Goal: Task Accomplishment & Management: Manage account settings

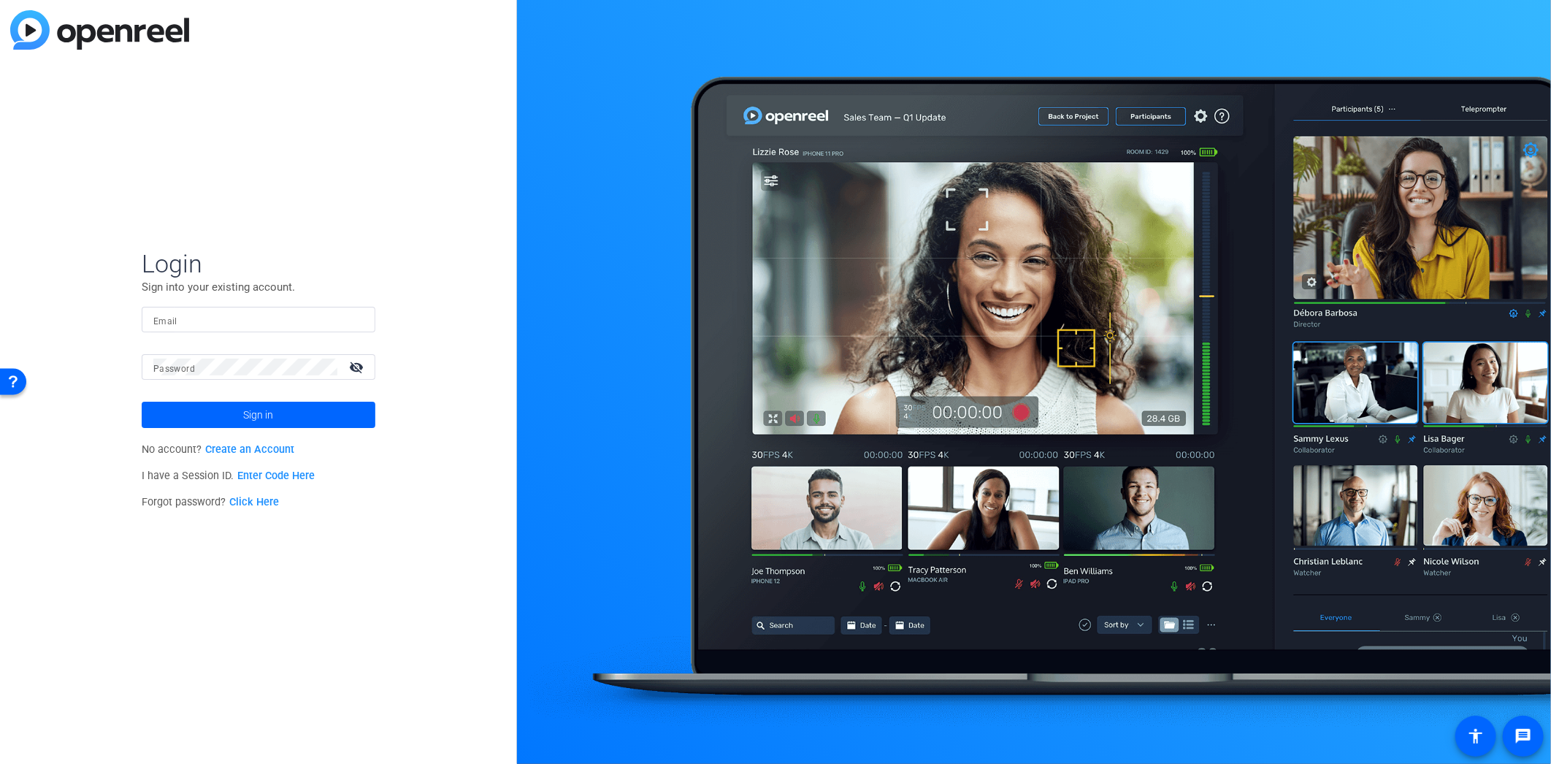
drag, startPoint x: 558, startPoint y: 112, endPoint x: 580, endPoint y: 100, distance: 24.8
click at [558, 112] on div at bounding box center [1034, 382] width 1034 height 764
click at [251, 315] on input "Email" at bounding box center [258, 320] width 210 height 18
click at [263, 318] on input "Email" at bounding box center [258, 320] width 210 height 18
paste input "[PERSON_NAME][EMAIL_ADDRESS][PERSON_NAME][DOMAIN_NAME]"
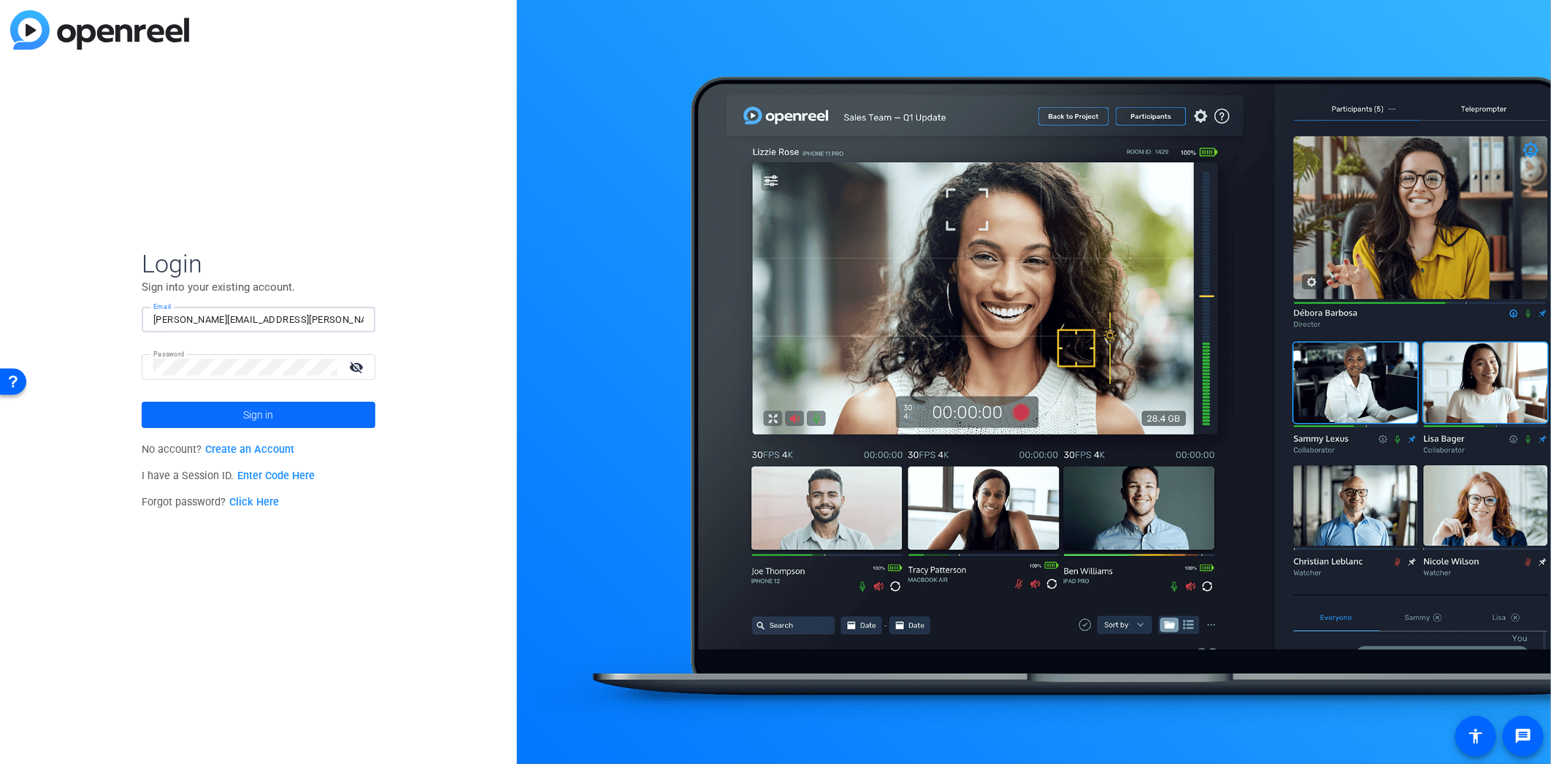
type input "[PERSON_NAME][EMAIL_ADDRESS][PERSON_NAME][DOMAIN_NAME]"
click at [272, 413] on span "Sign in" at bounding box center [259, 414] width 30 height 37
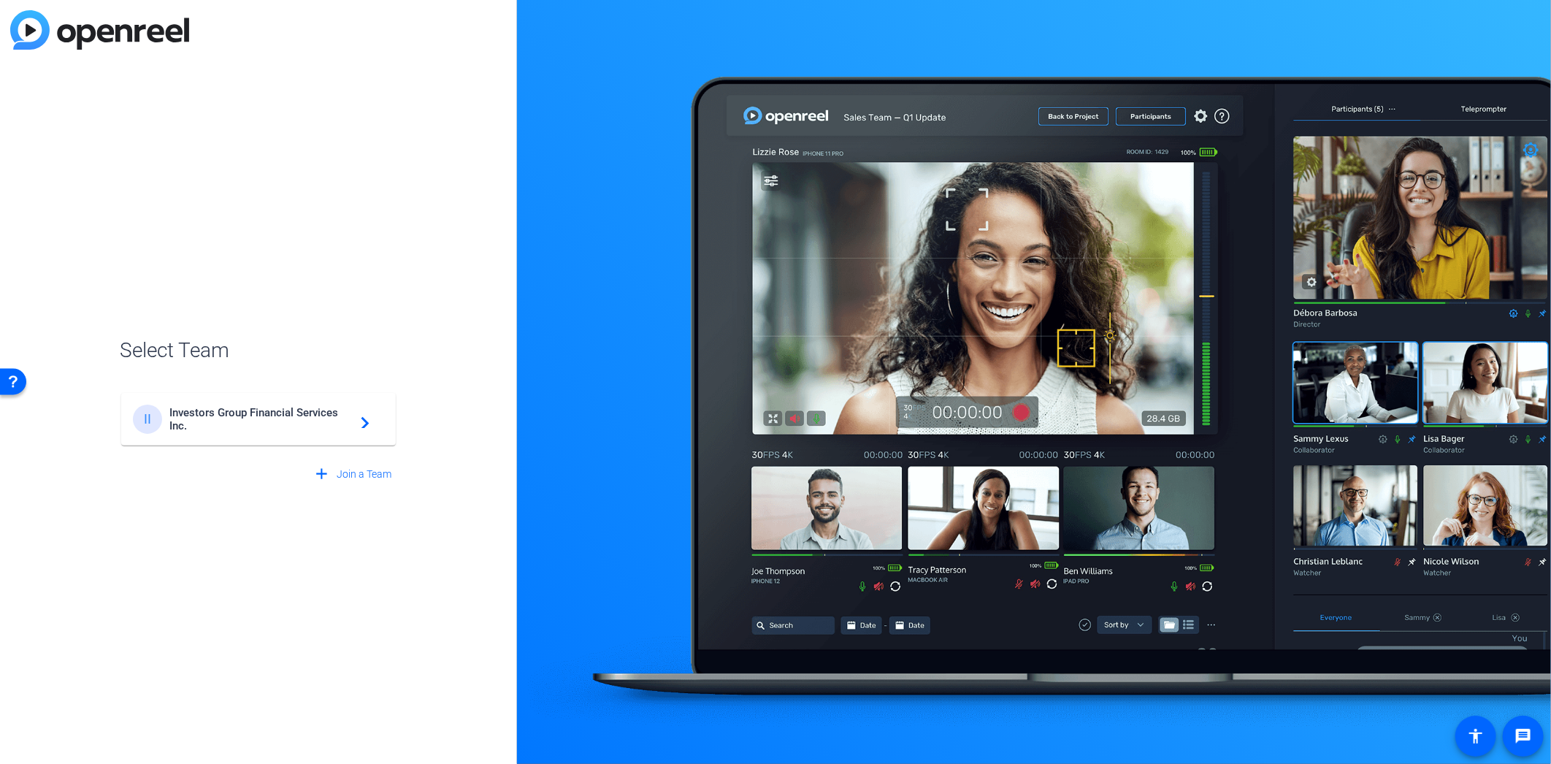
click at [310, 417] on span "Investors Group Financial Services Inc." at bounding box center [260, 419] width 183 height 26
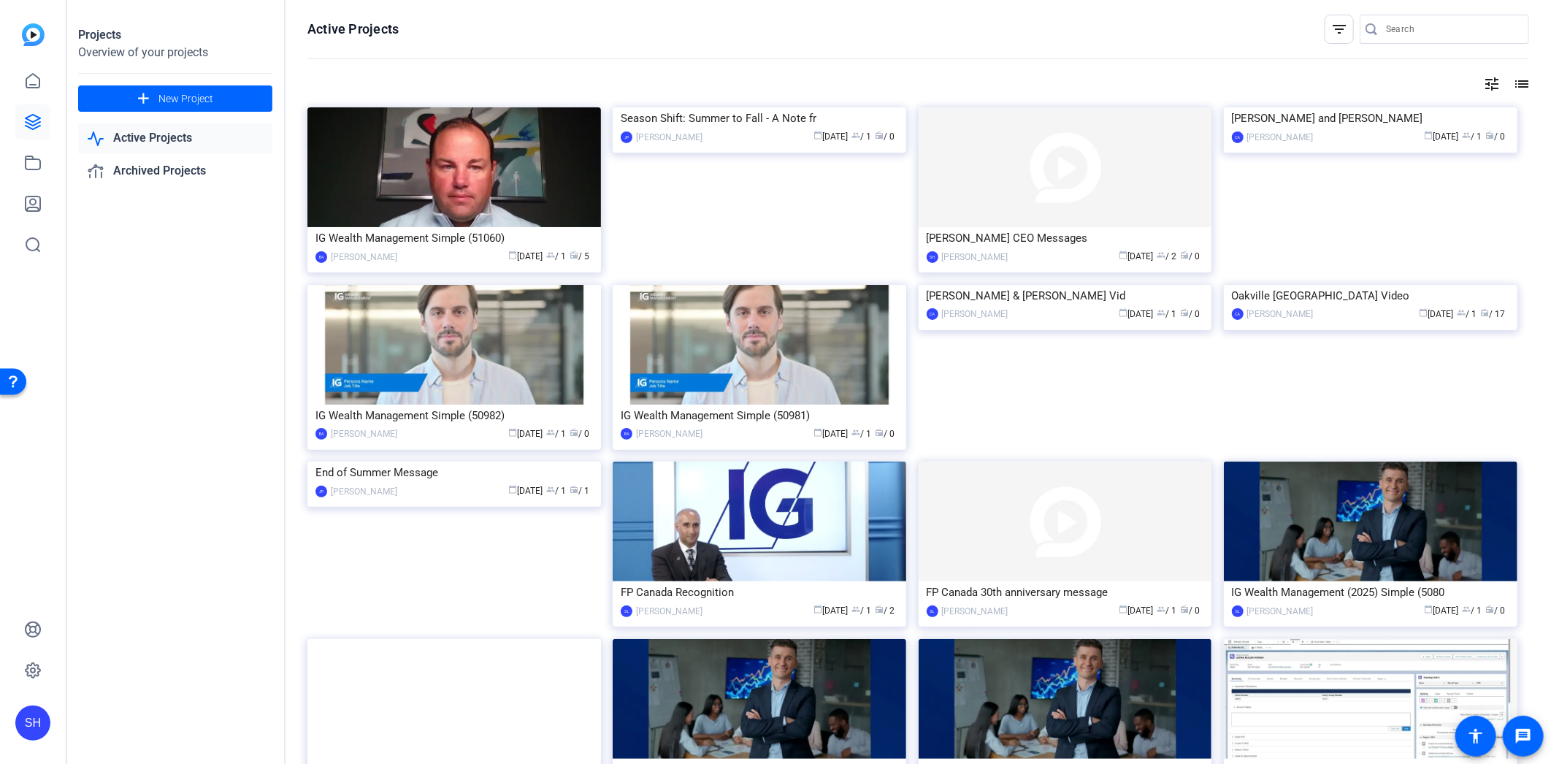
click at [607, 19] on openreel-page-title "Active Projects filter_list" at bounding box center [917, 29] width 1221 height 29
click at [29, 676] on icon at bounding box center [33, 670] width 15 height 15
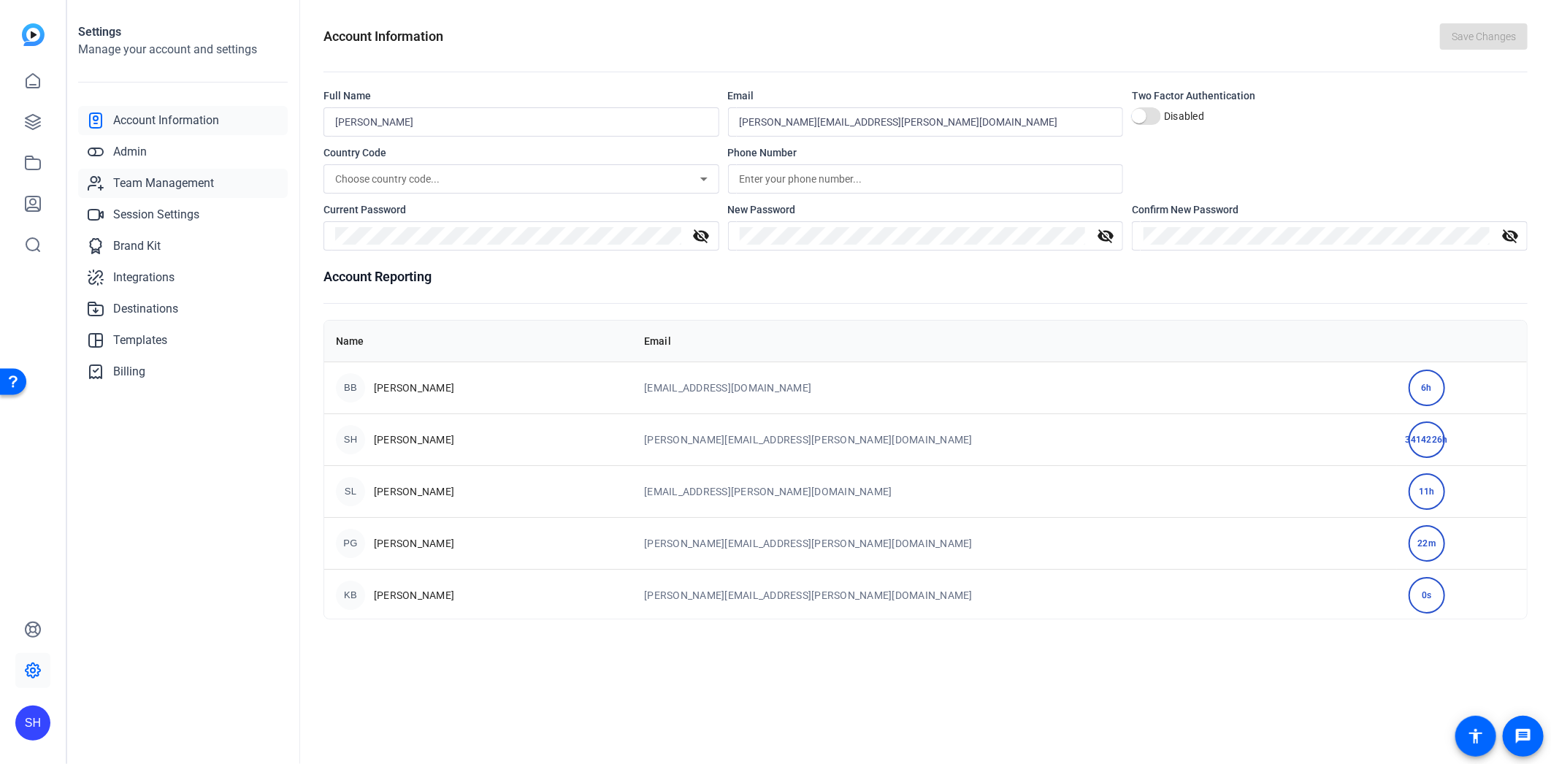
click at [145, 175] on span "Team Management" at bounding box center [163, 183] width 101 height 18
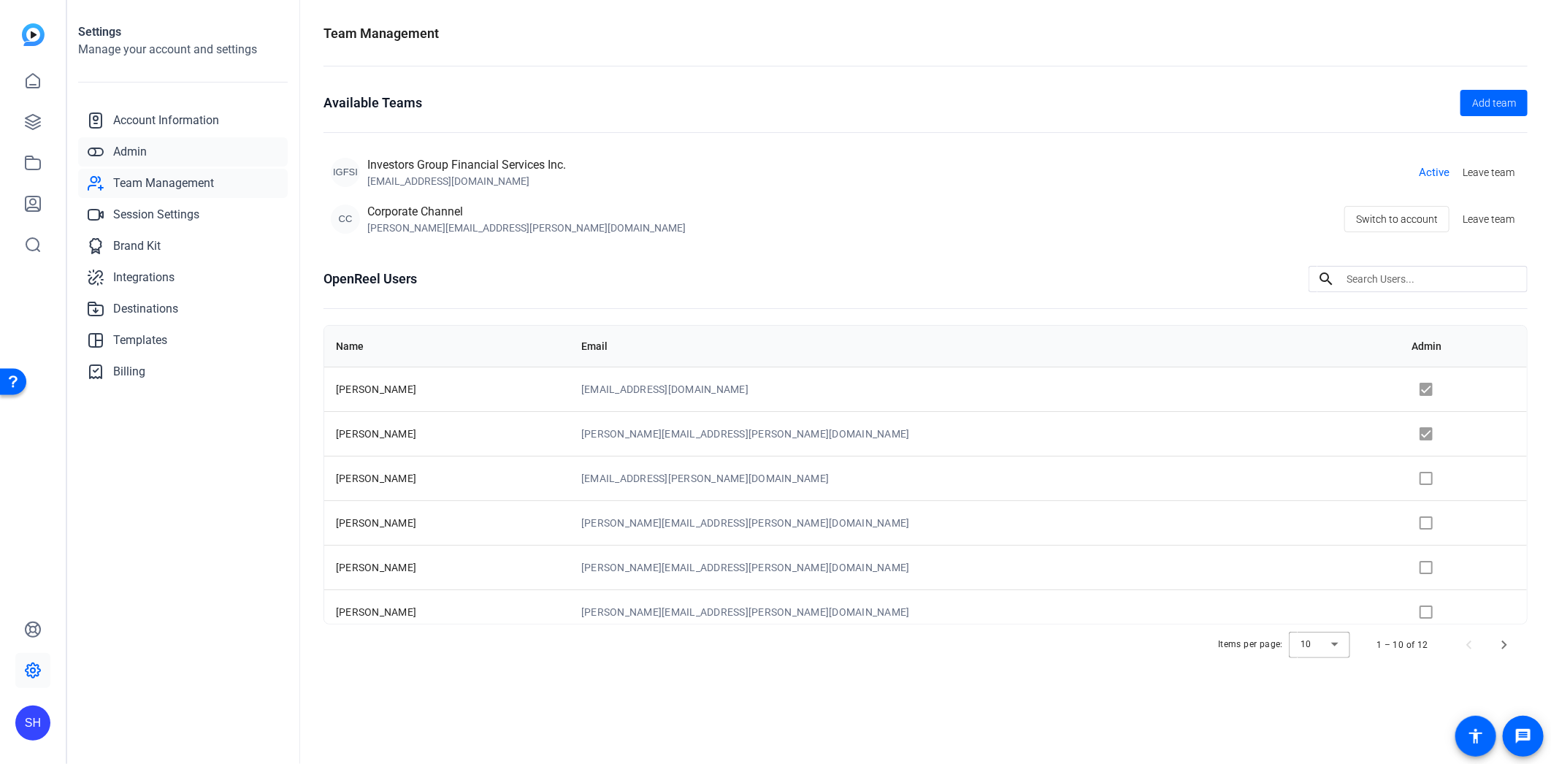
click at [100, 143] on icon at bounding box center [96, 152] width 18 height 18
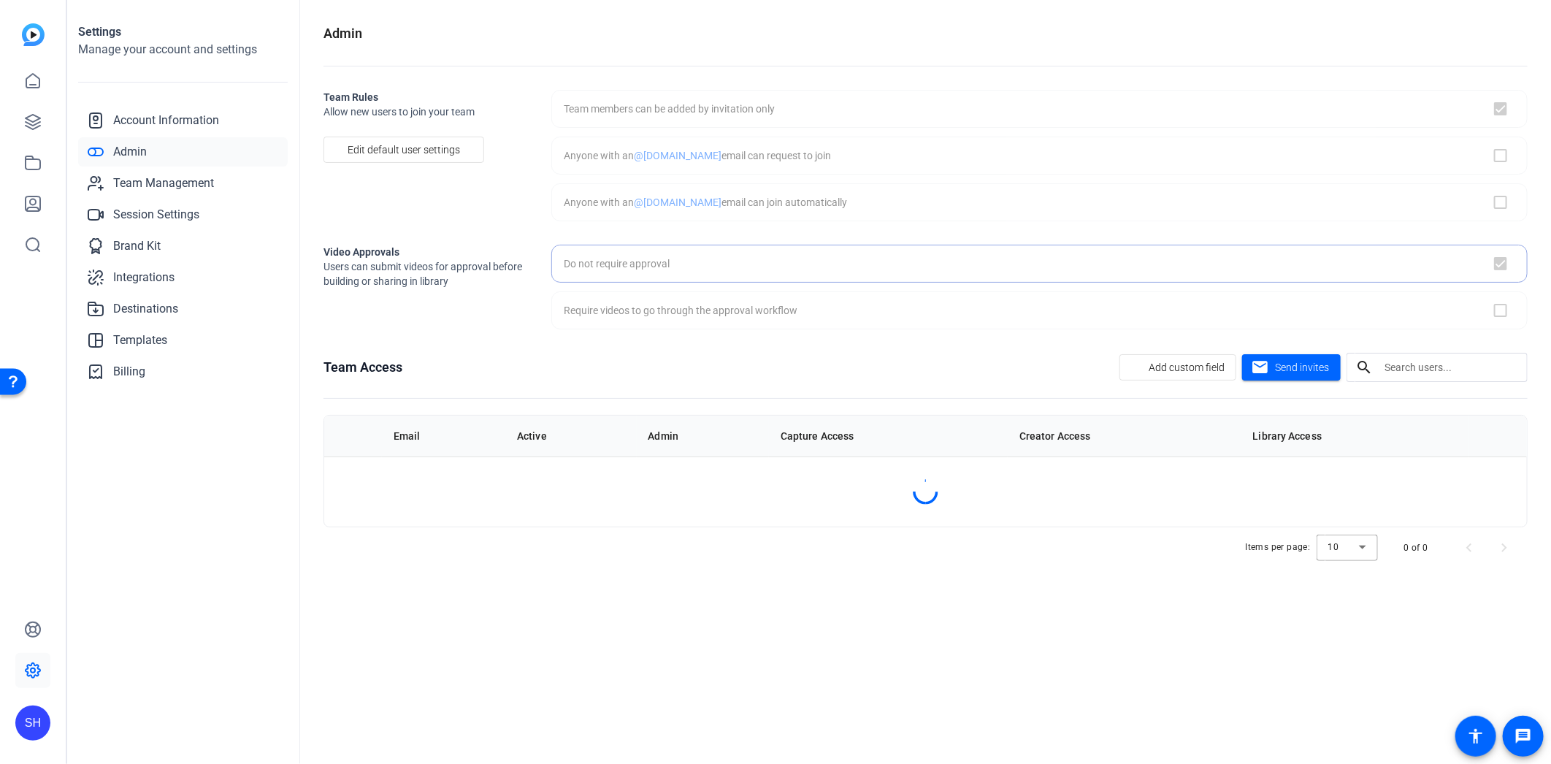
checkbox input "true"
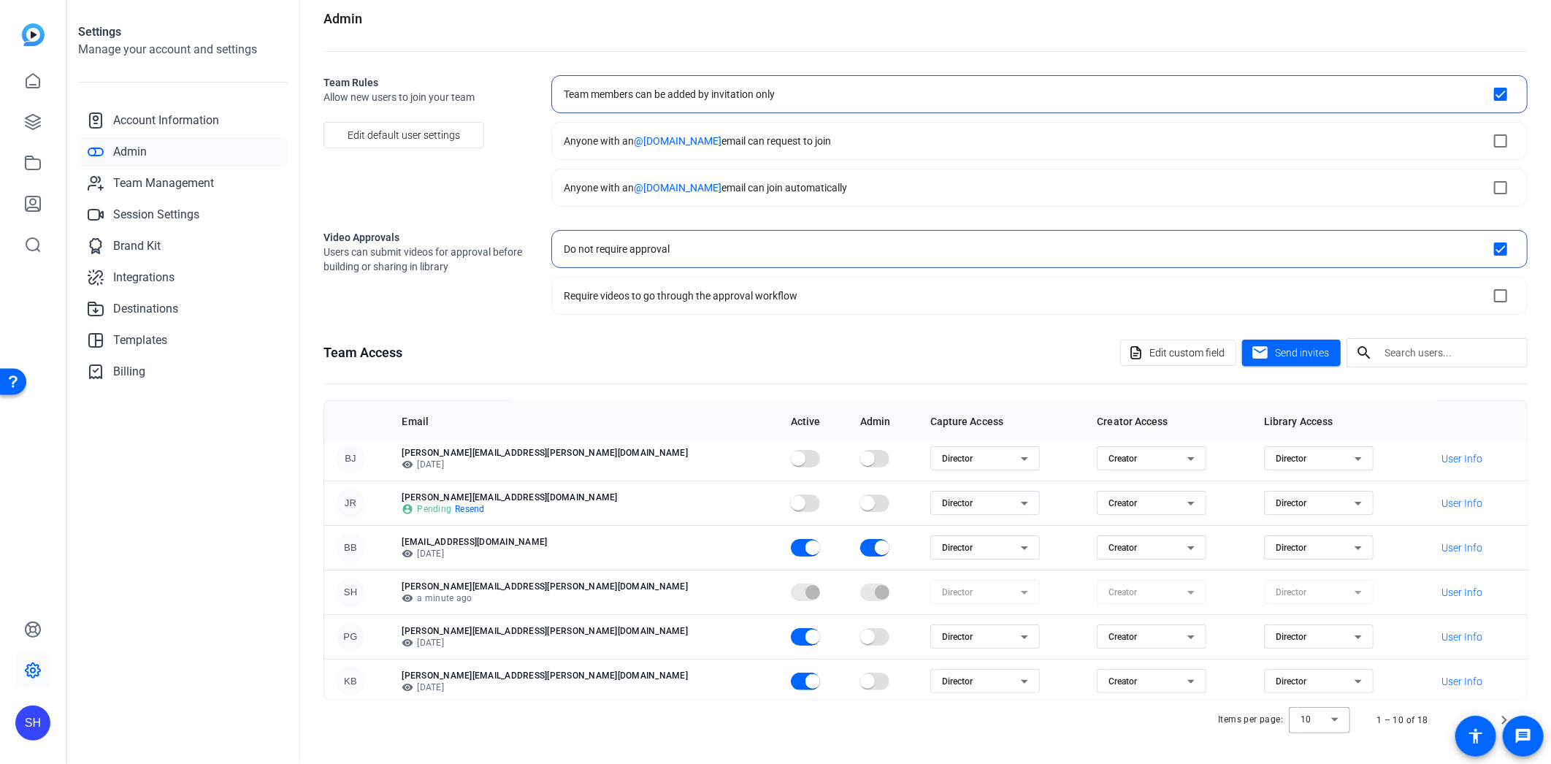
scroll to position [188, 0]
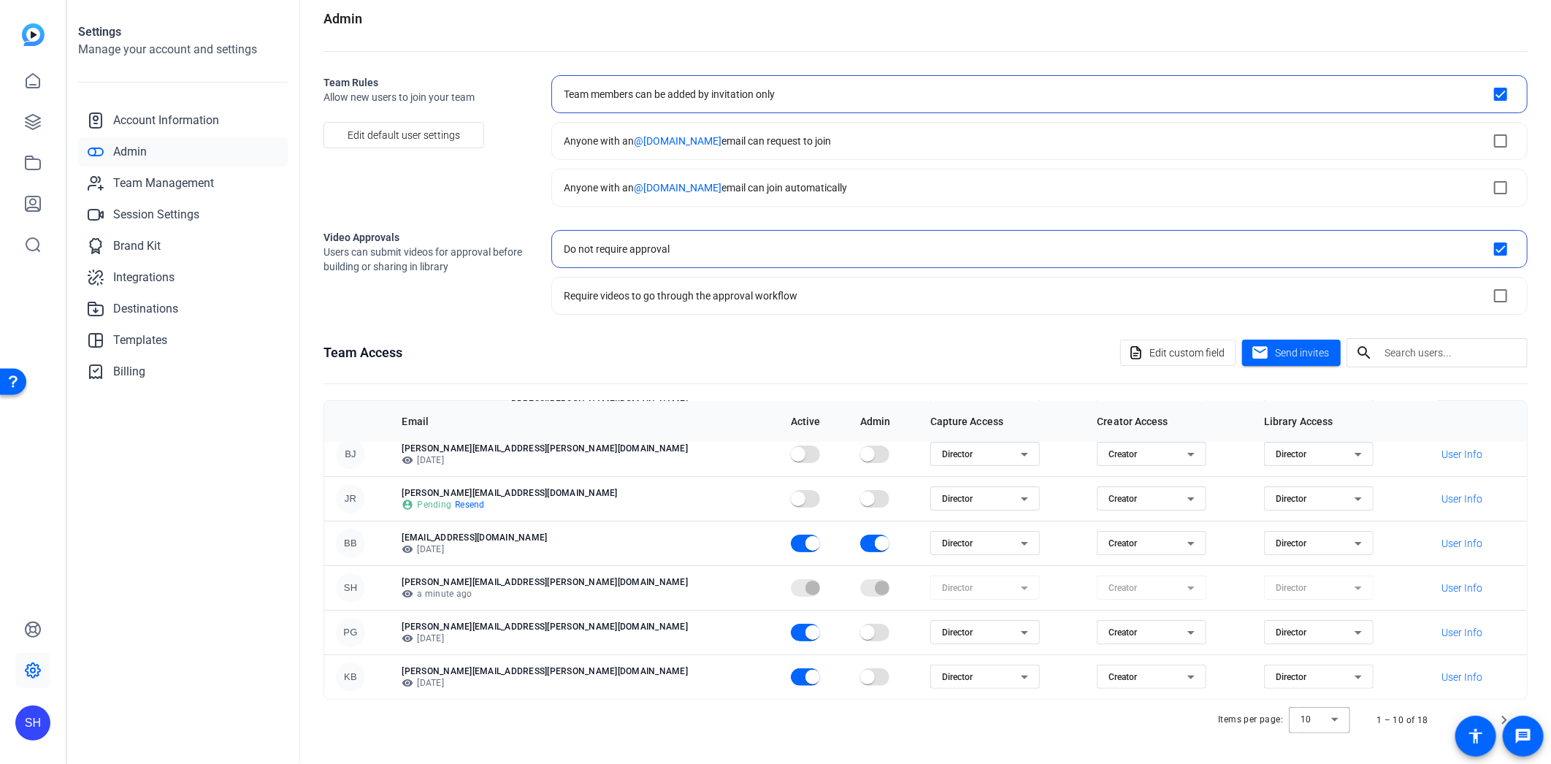
click at [586, 373] on div "Team Access Edit custom field mail Send invites search Email Active Admin Captu…" at bounding box center [925, 539] width 1204 height 402
click at [1441, 502] on span "User Info" at bounding box center [1461, 498] width 41 height 15
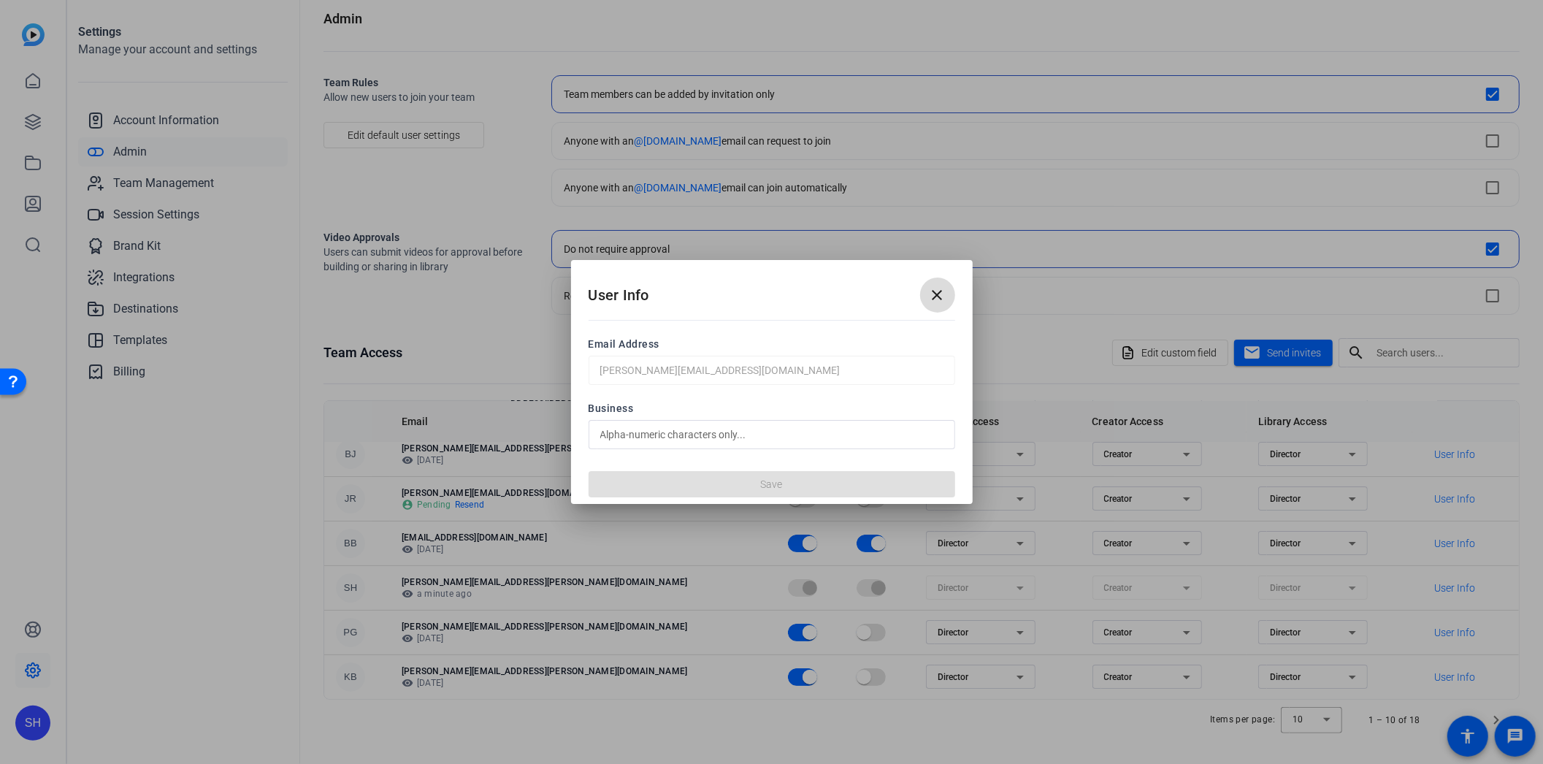
click at [940, 293] on mat-icon "close" at bounding box center [938, 295] width 18 height 18
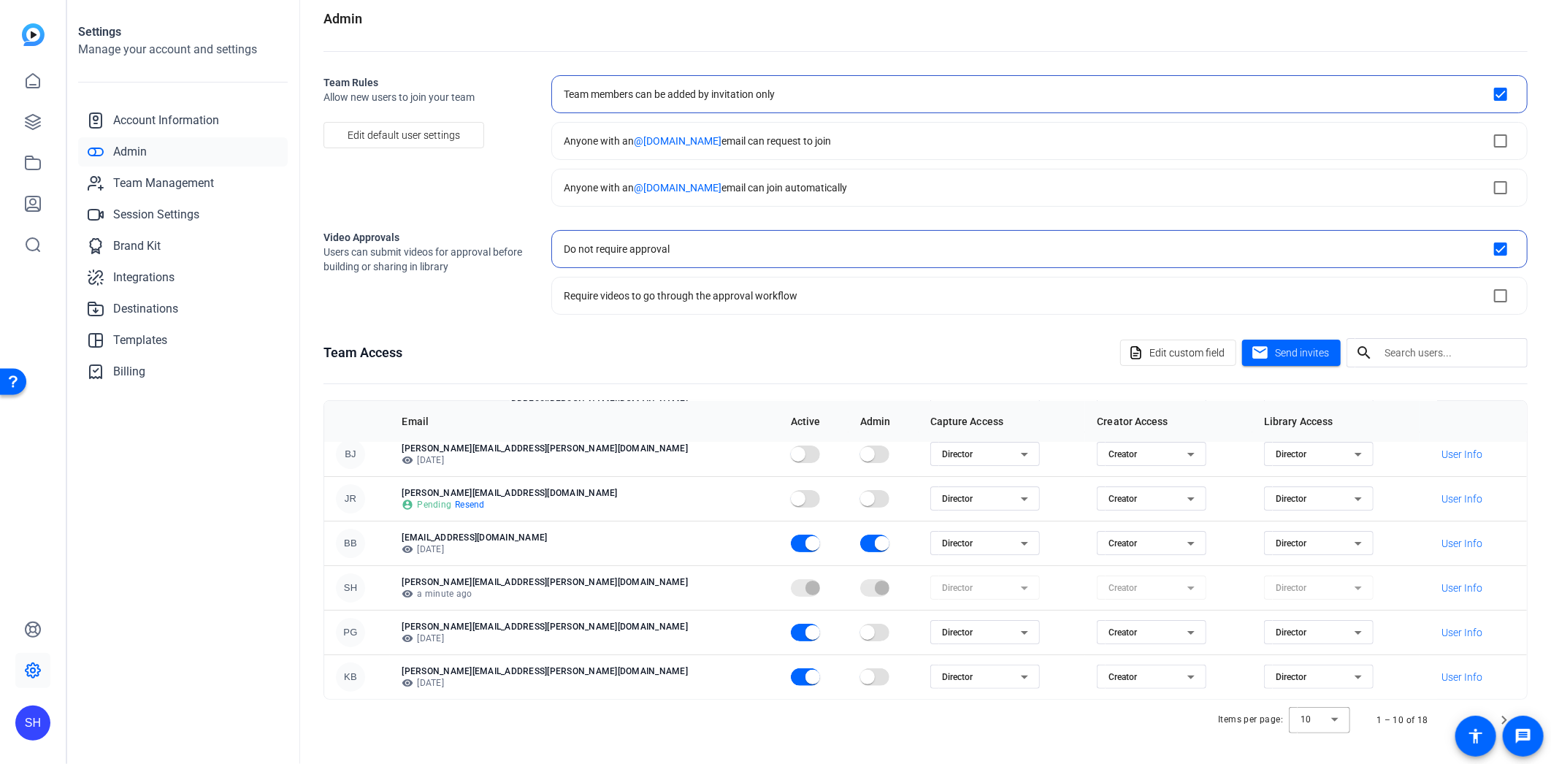
drag, startPoint x: 602, startPoint y: 487, endPoint x: 596, endPoint y: 494, distance: 8.8
click at [596, 494] on p "[PERSON_NAME][EMAIL_ADDRESS][DOMAIN_NAME]" at bounding box center [584, 493] width 365 height 12
click at [1494, 718] on span at bounding box center [1475, 735] width 41 height 41
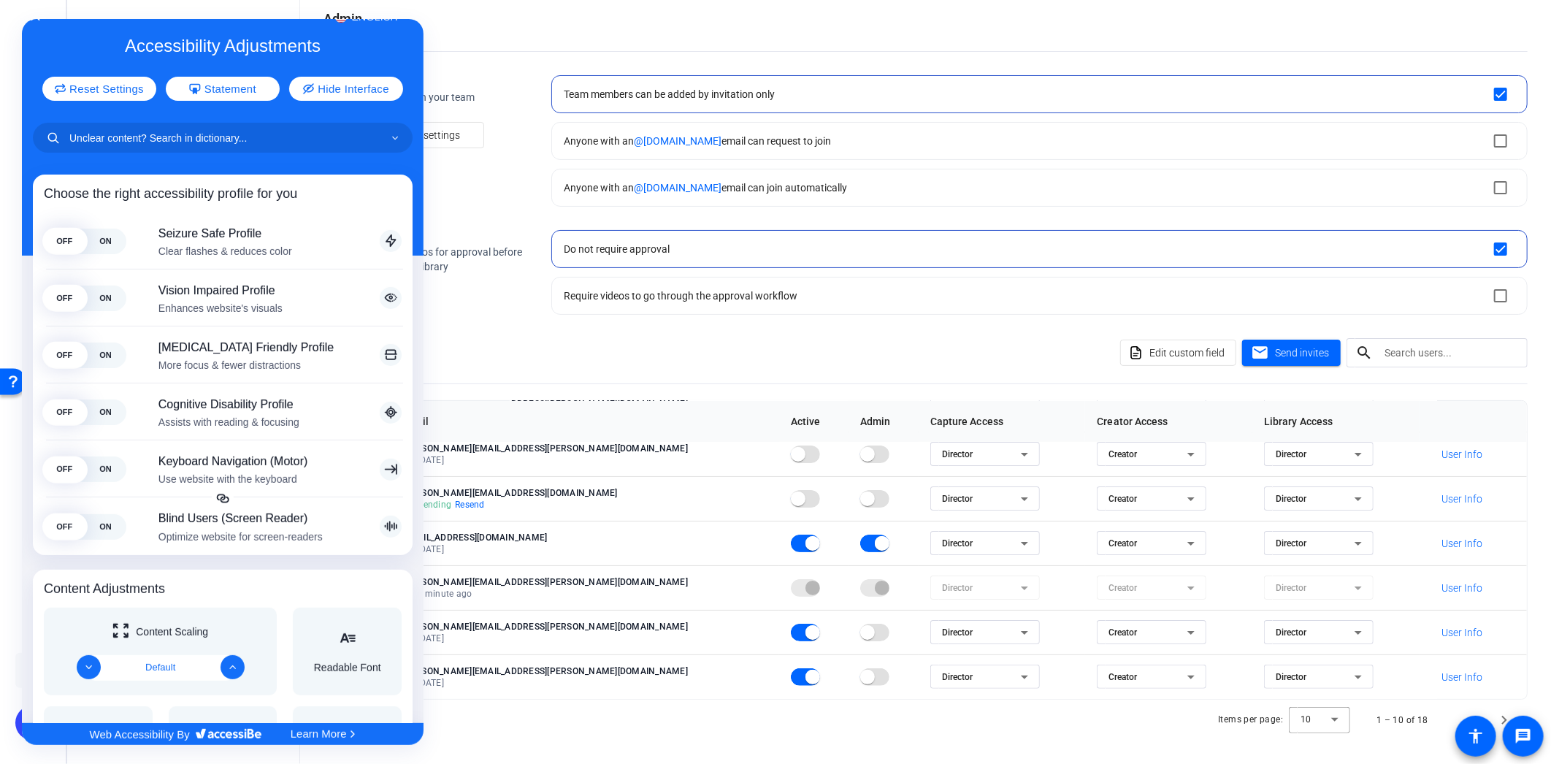
scroll to position [0, 0]
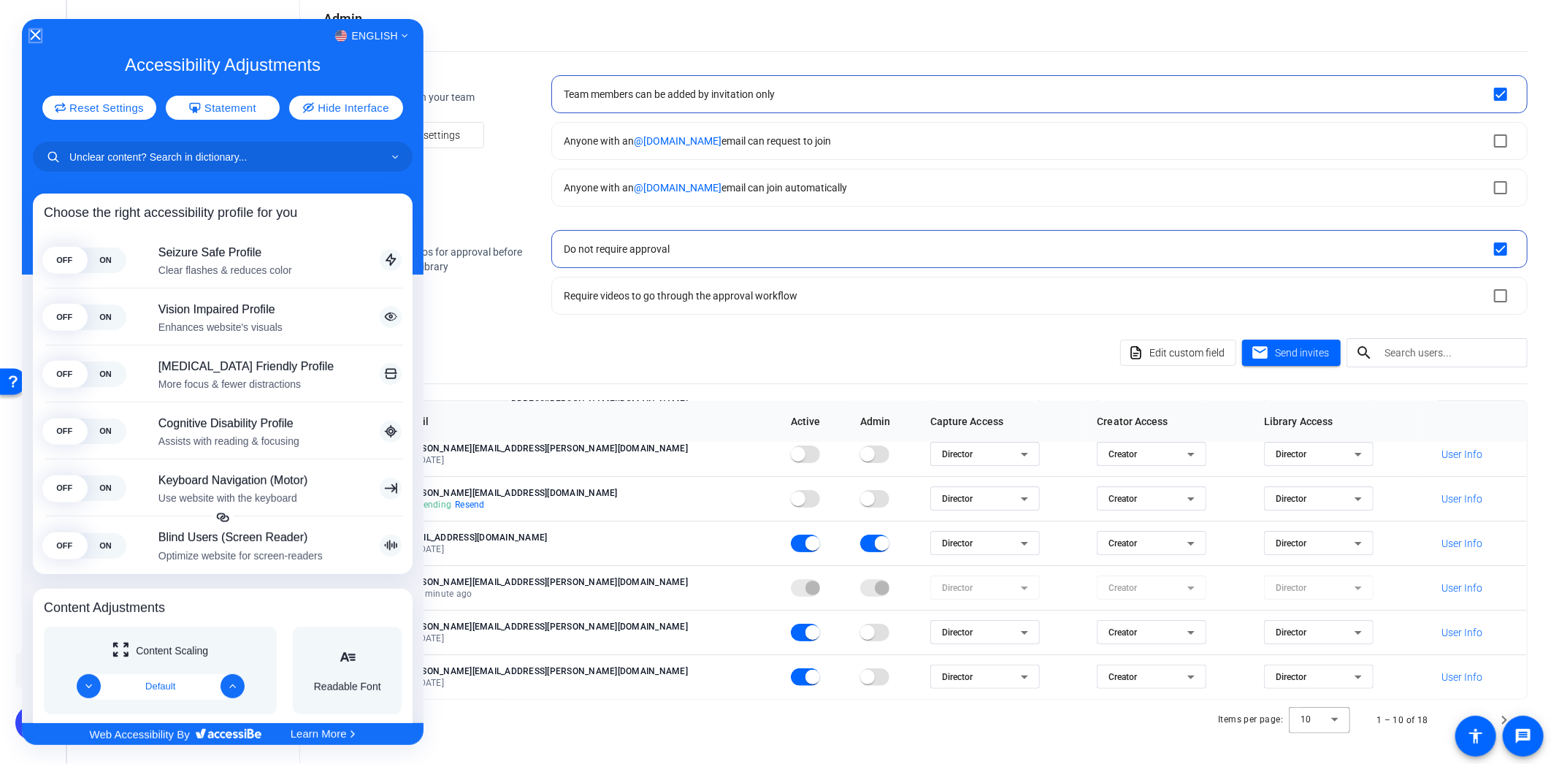
click at [34, 32] on icon "Close Accessibility Interface" at bounding box center [35, 35] width 10 height 10
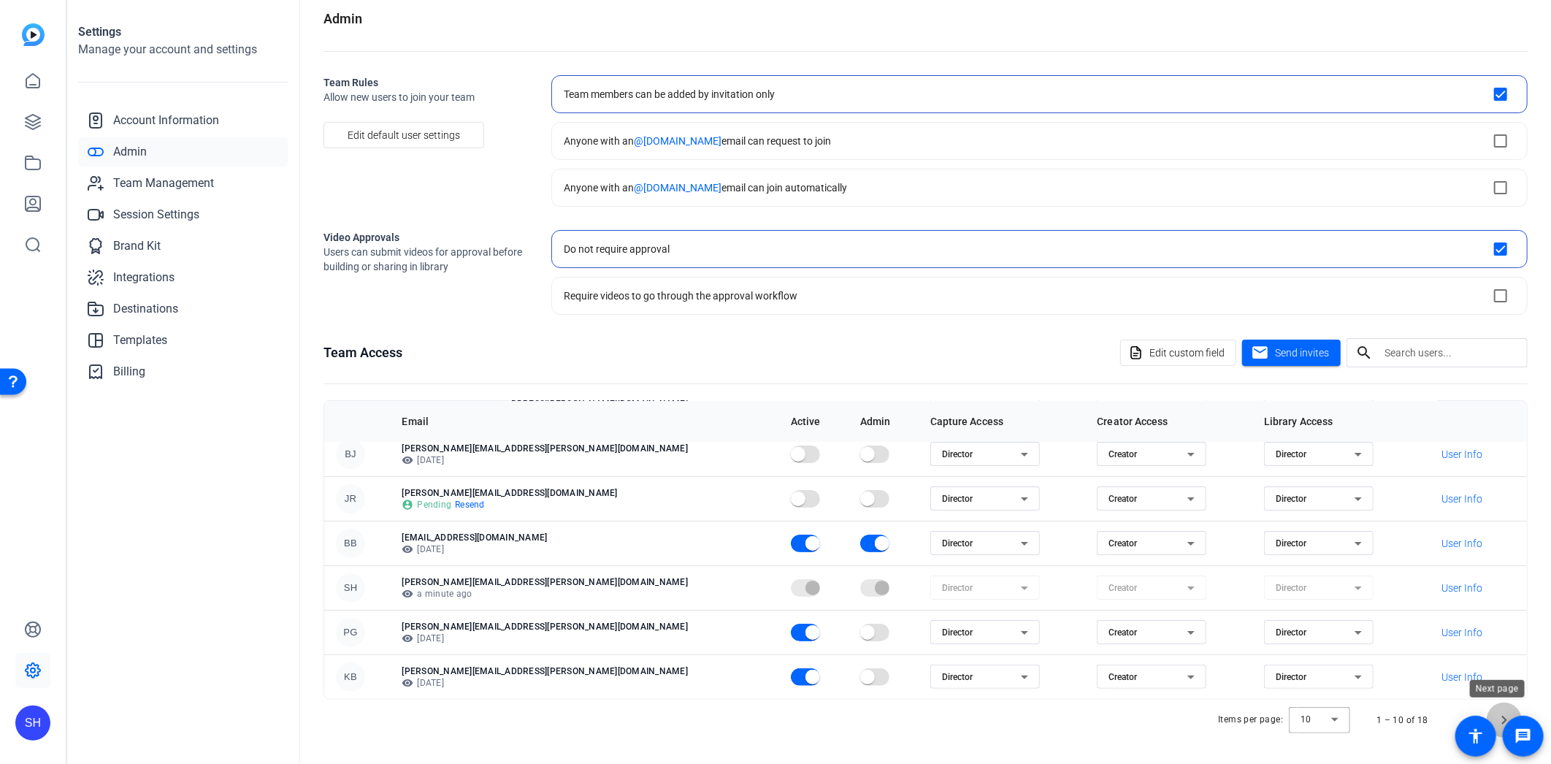
click at [1500, 713] on span "Next page" at bounding box center [1503, 719] width 35 height 35
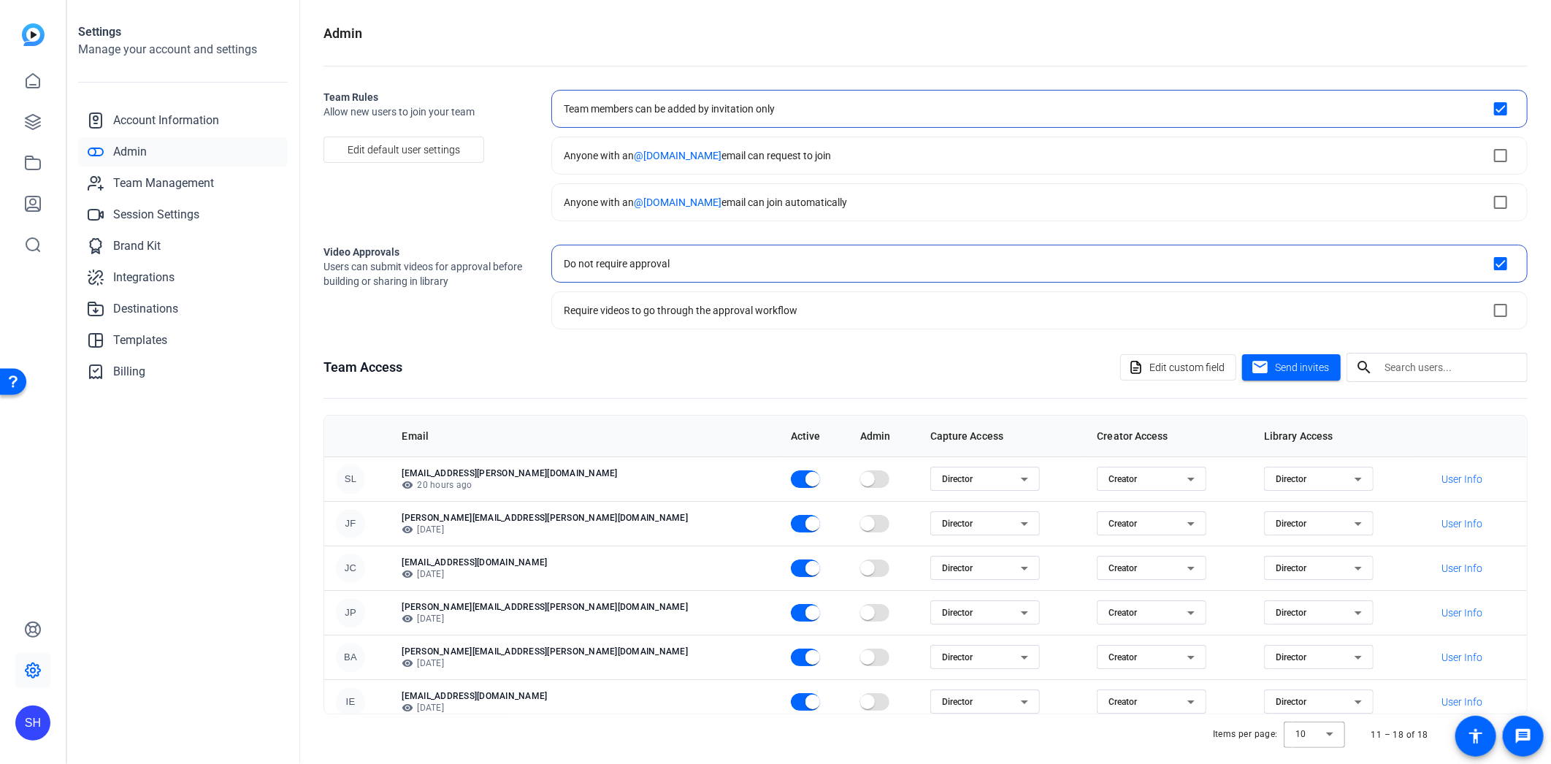
click at [630, 396] on div "Team Access Edit custom field mail Send invites search Email Active Admin Captu…" at bounding box center [925, 554] width 1204 height 402
click at [527, 394] on div "Team Access Edit custom field mail Send invites search Email Active Admin Captu…" at bounding box center [925, 554] width 1204 height 402
click at [1322, 734] on div at bounding box center [1313, 734] width 61 height 35
click at [1519, 586] on div at bounding box center [775, 382] width 1551 height 764
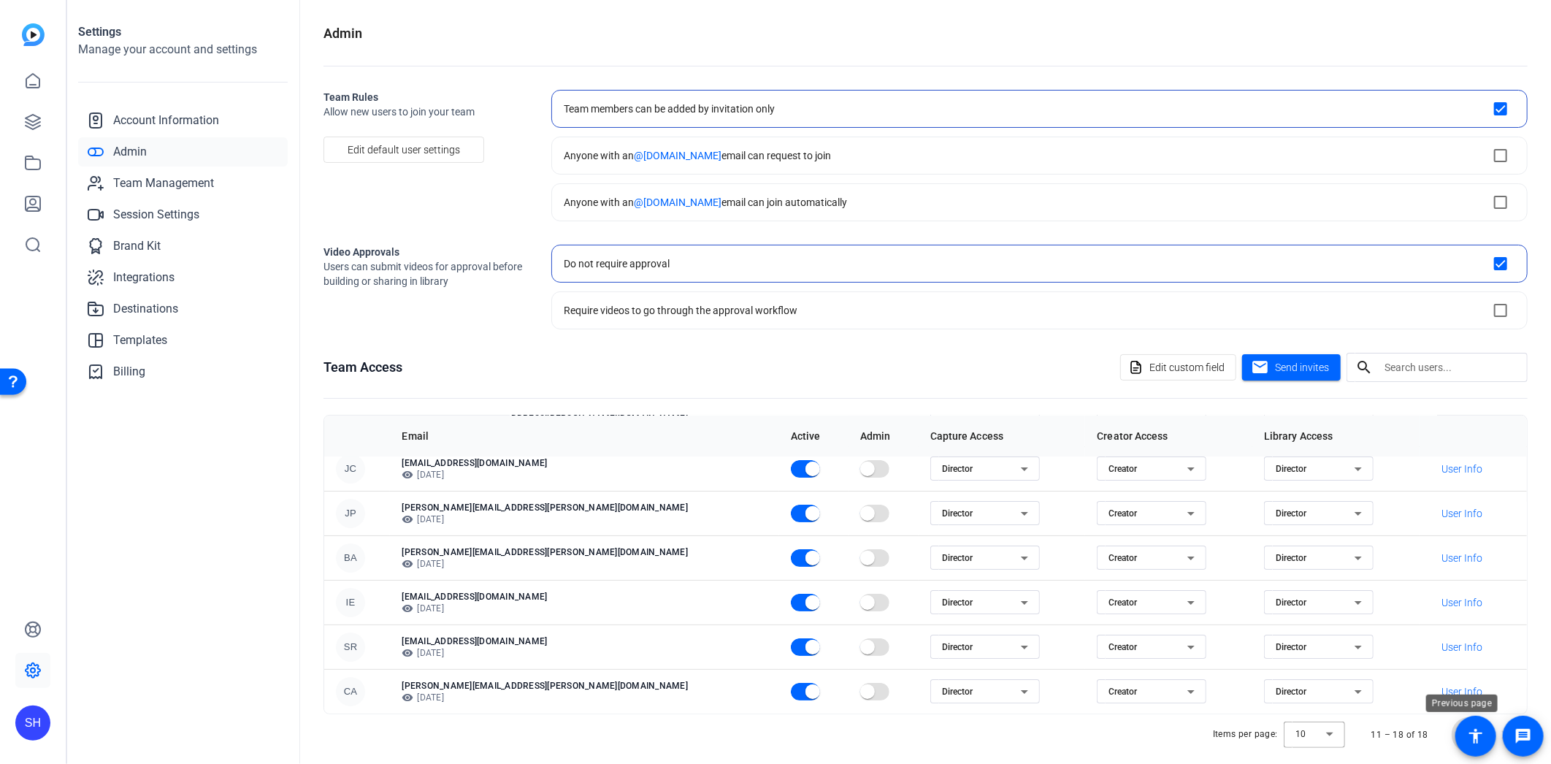
click at [1451, 730] on span "Previous page" at bounding box center [1468, 734] width 35 height 35
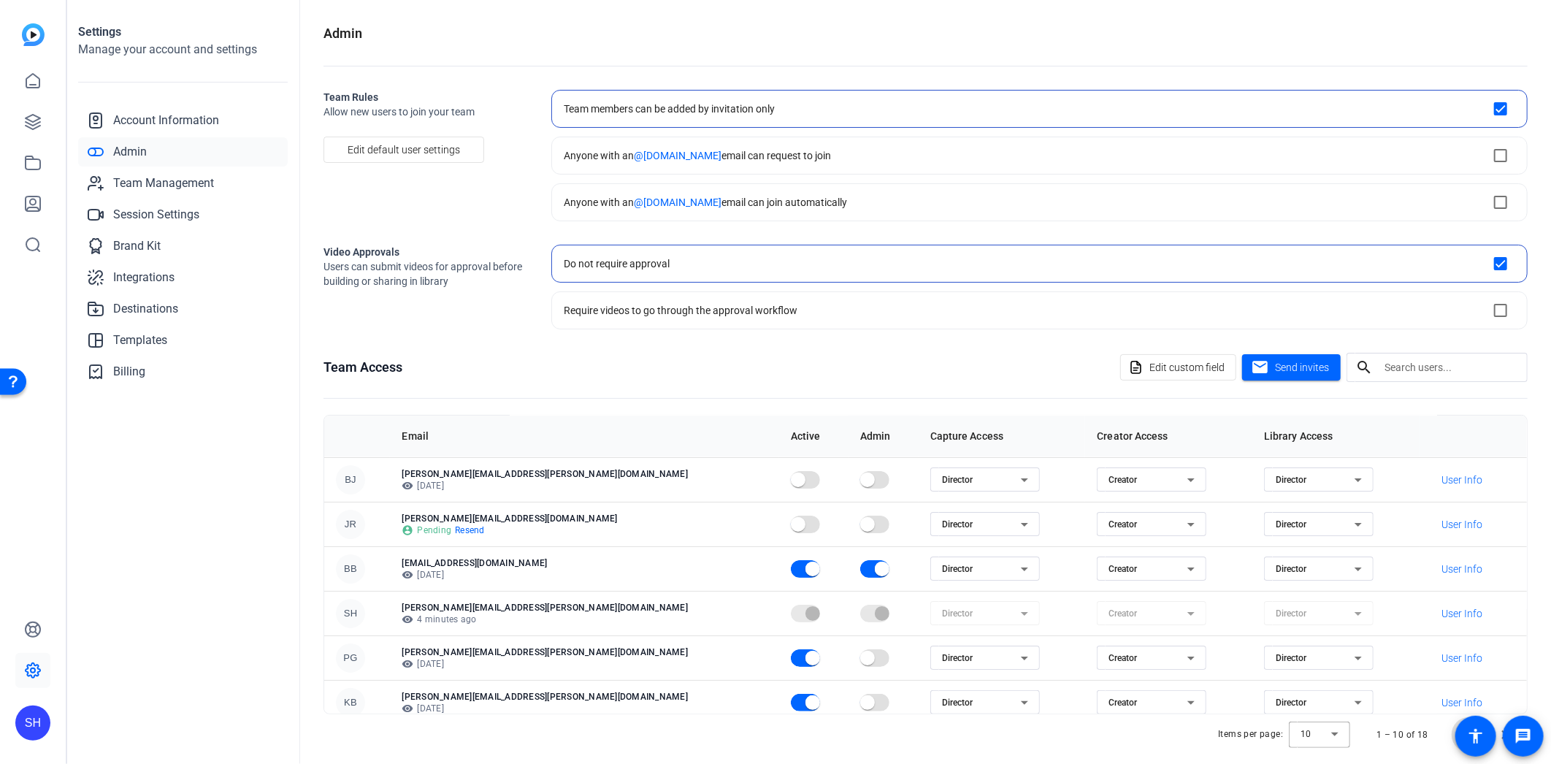
scroll to position [188, 0]
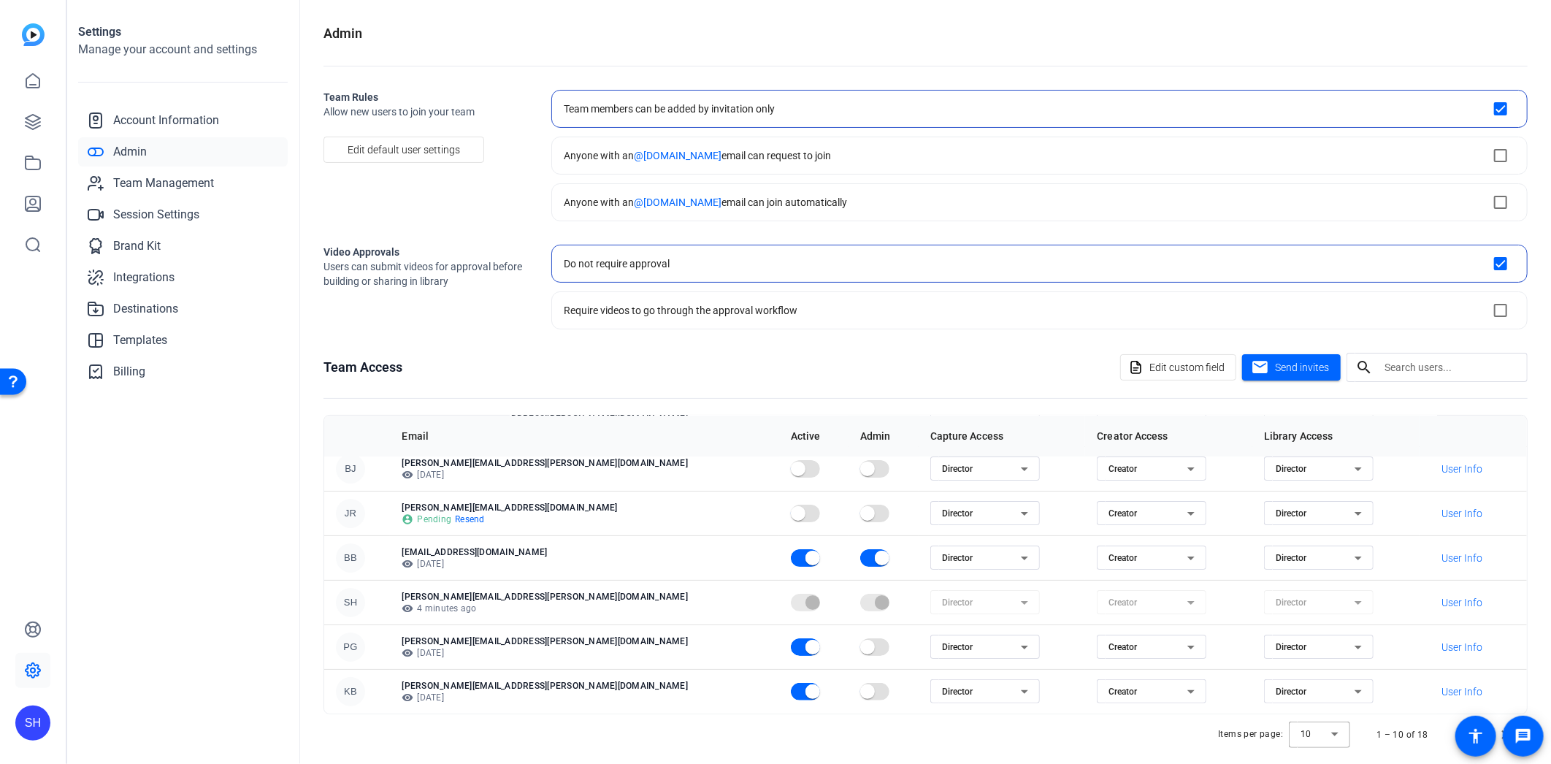
click at [617, 381] on div "Team Access Edit custom field mail Send invites search" at bounding box center [925, 367] width 1204 height 29
click at [132, 185] on span "Team Management" at bounding box center [163, 183] width 101 height 18
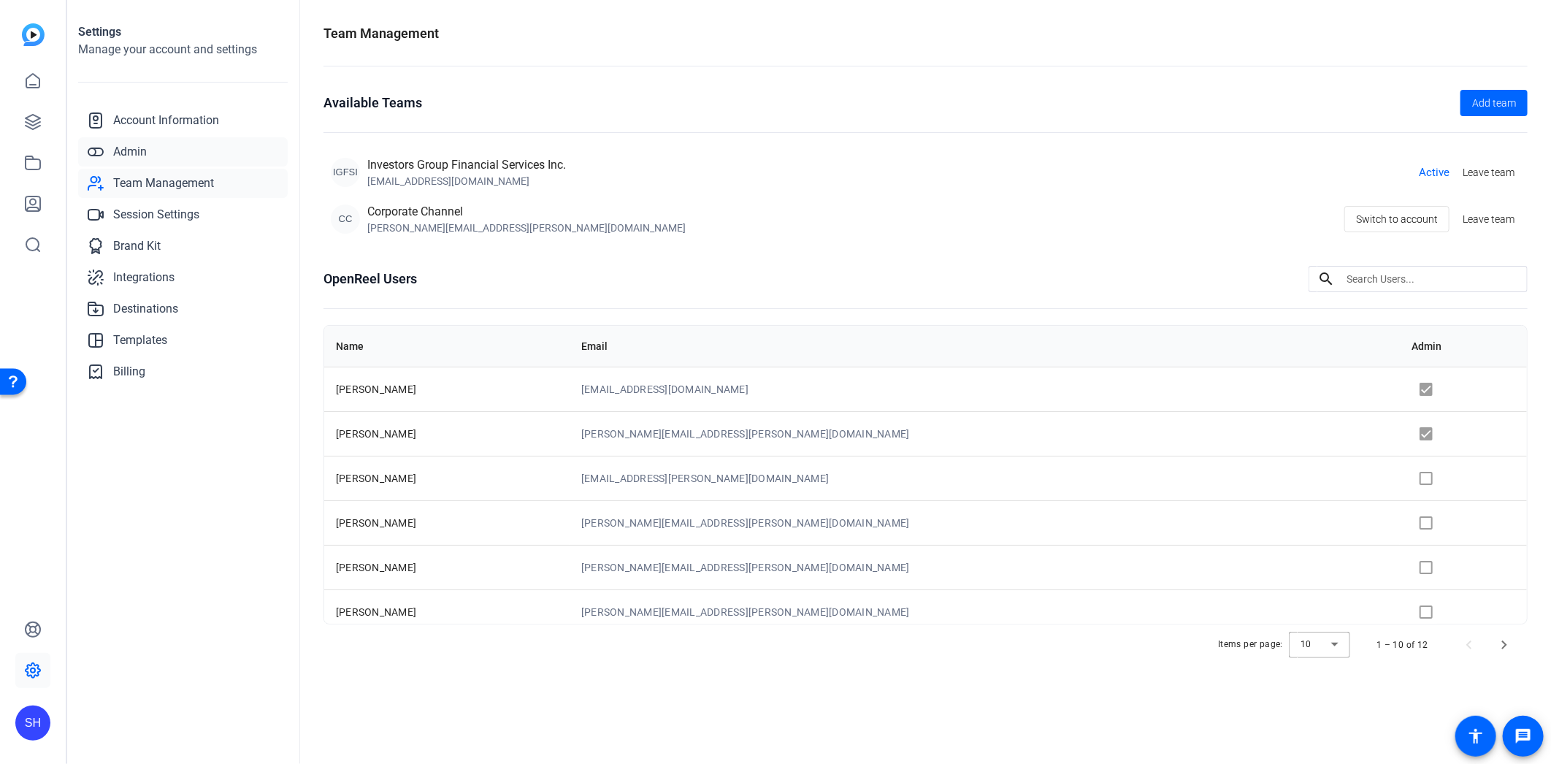
click at [152, 161] on link "Admin" at bounding box center [183, 151] width 210 height 29
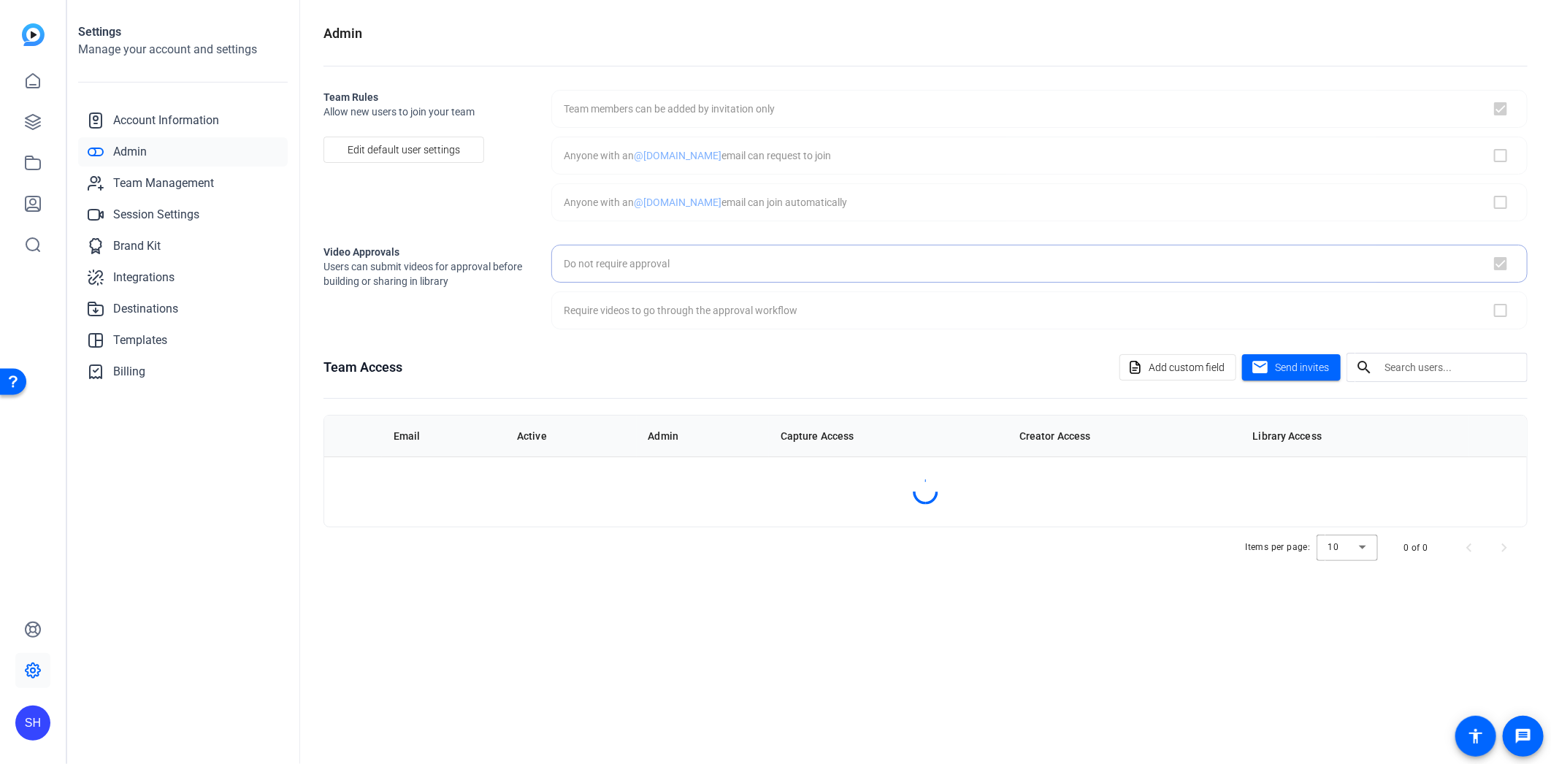
checkbox input "true"
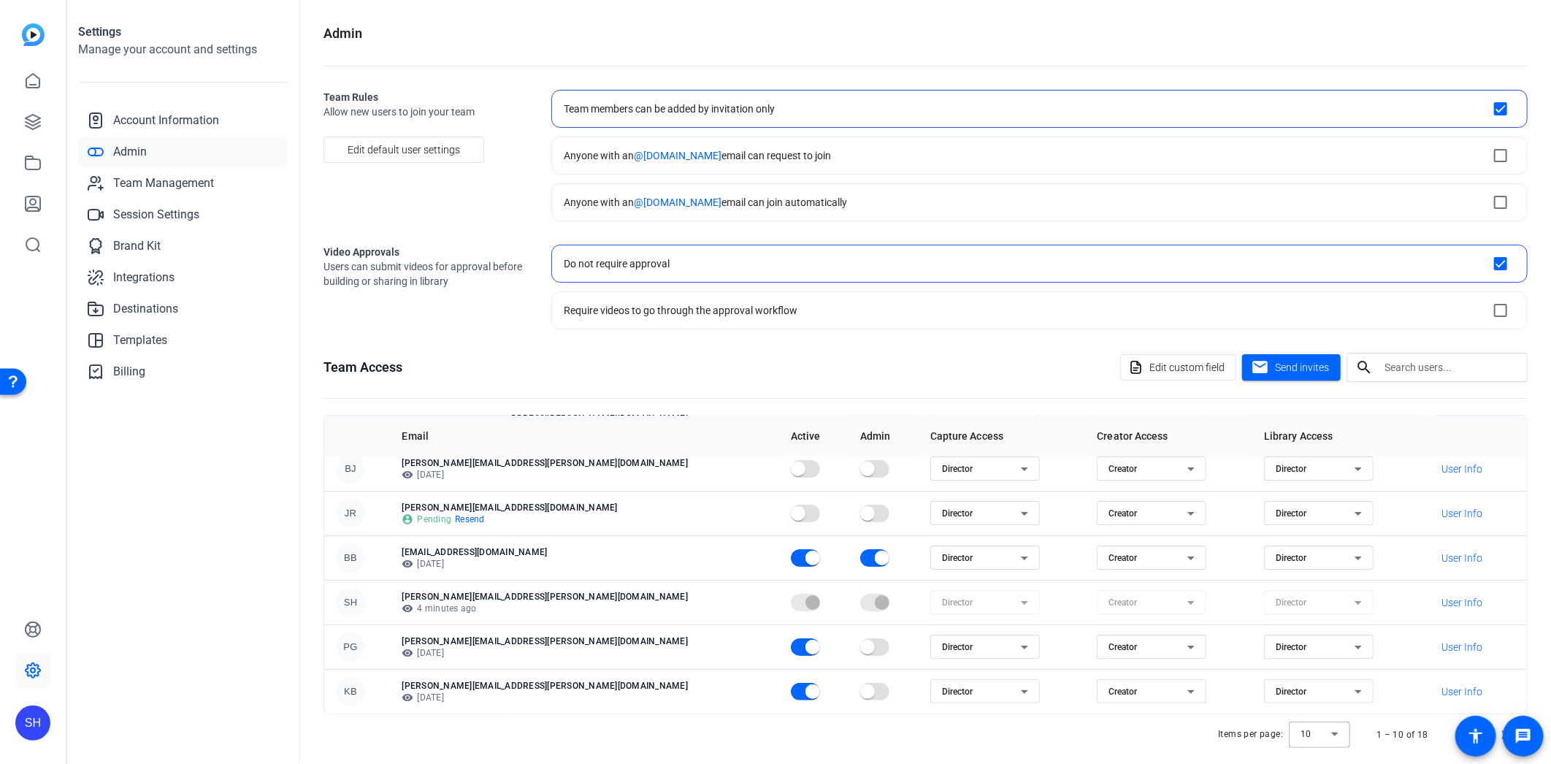
scroll to position [15, 0]
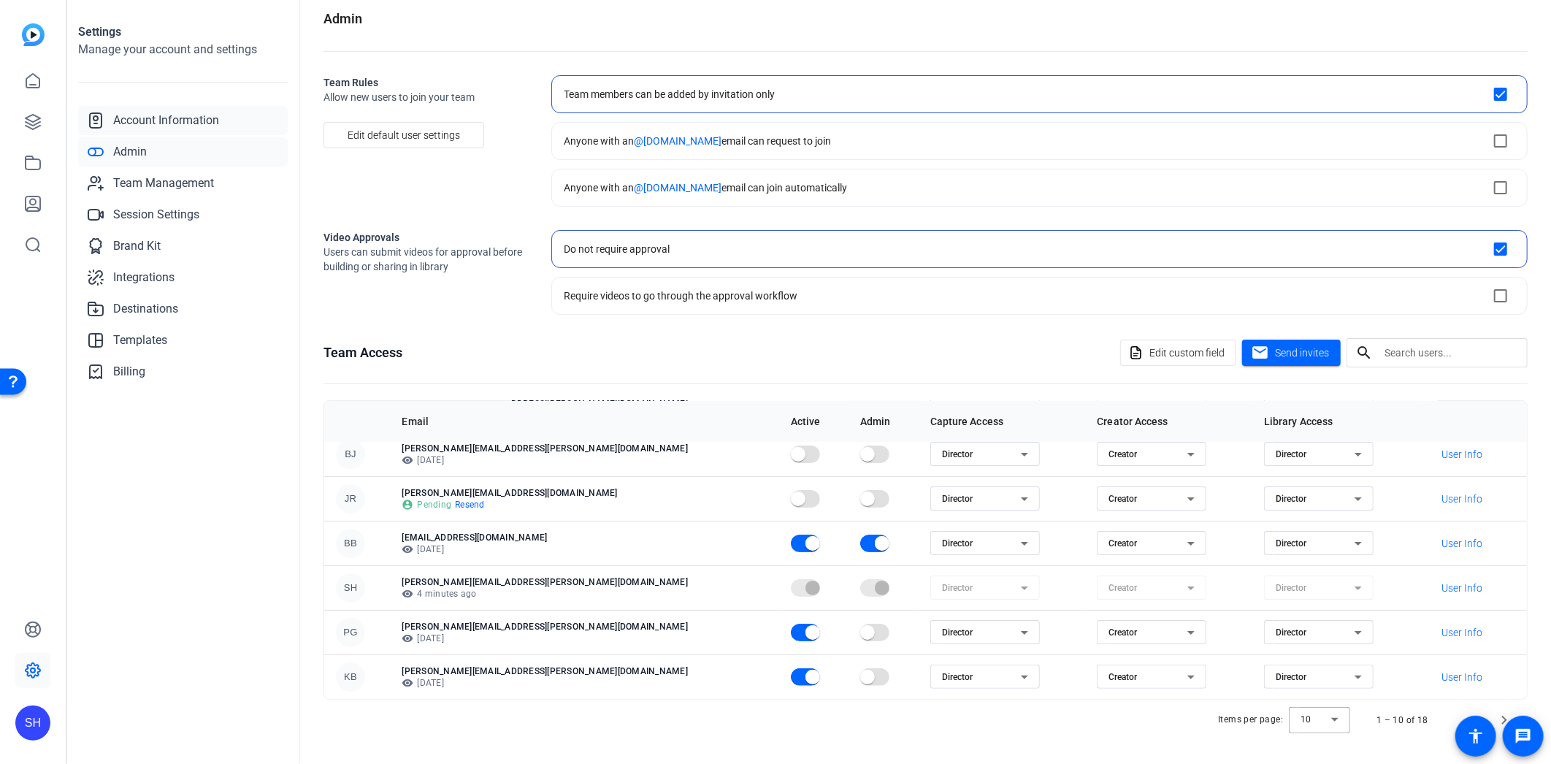
click at [179, 118] on span "Account Information" at bounding box center [166, 121] width 106 height 18
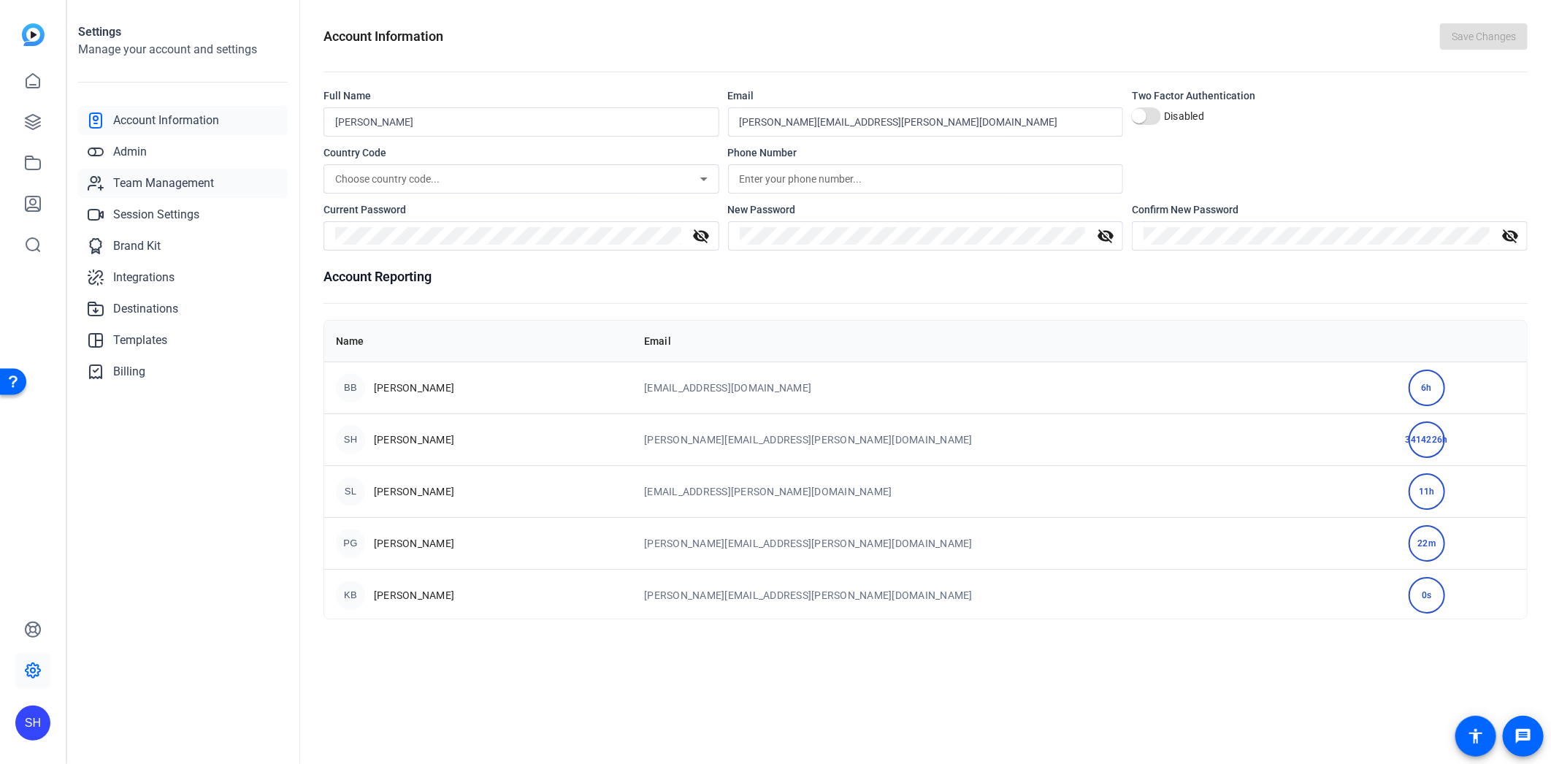
click at [202, 184] on span "Team Management" at bounding box center [163, 183] width 101 height 18
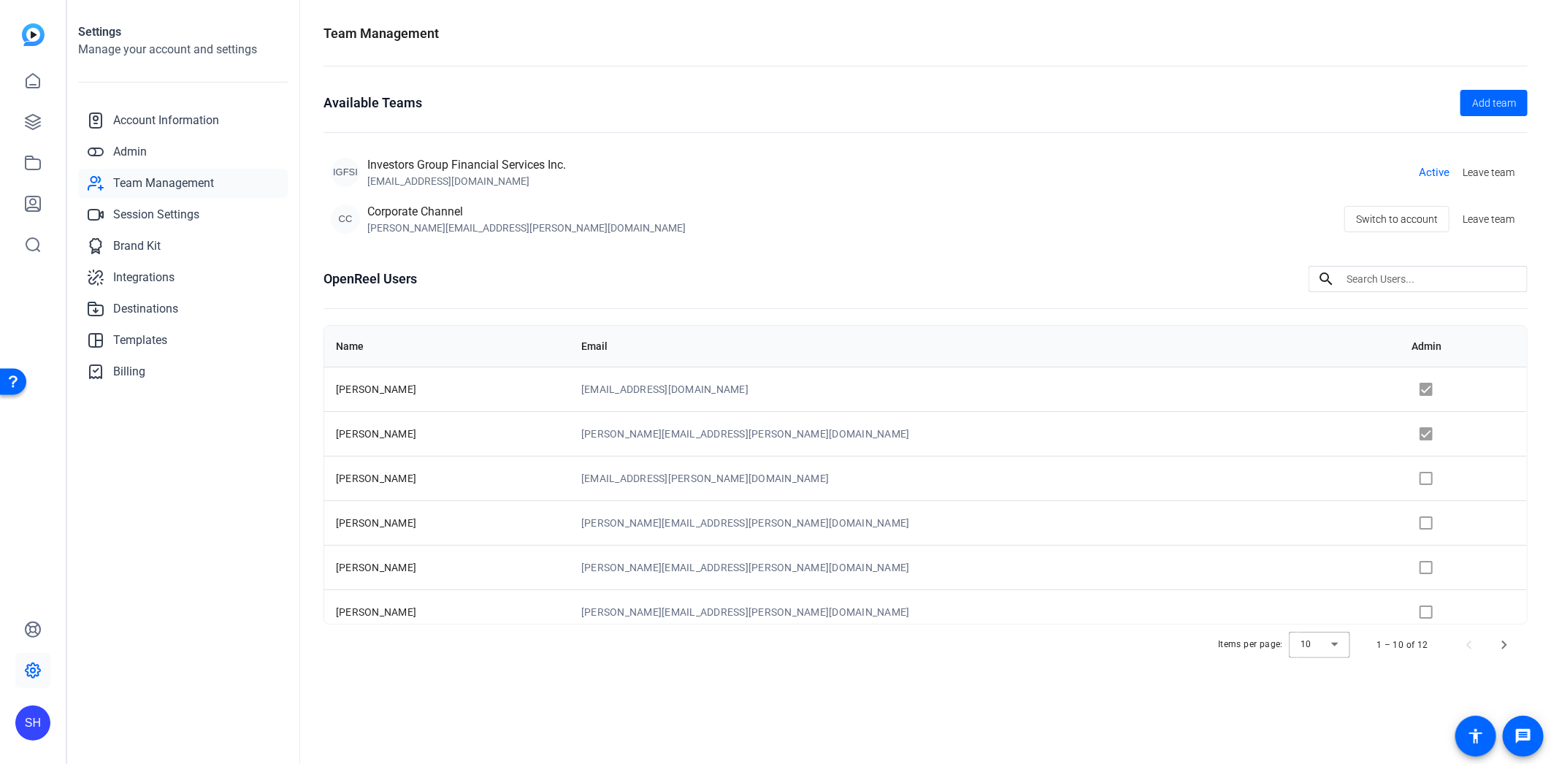
click at [569, 329] on th "Name" at bounding box center [446, 346] width 245 height 41
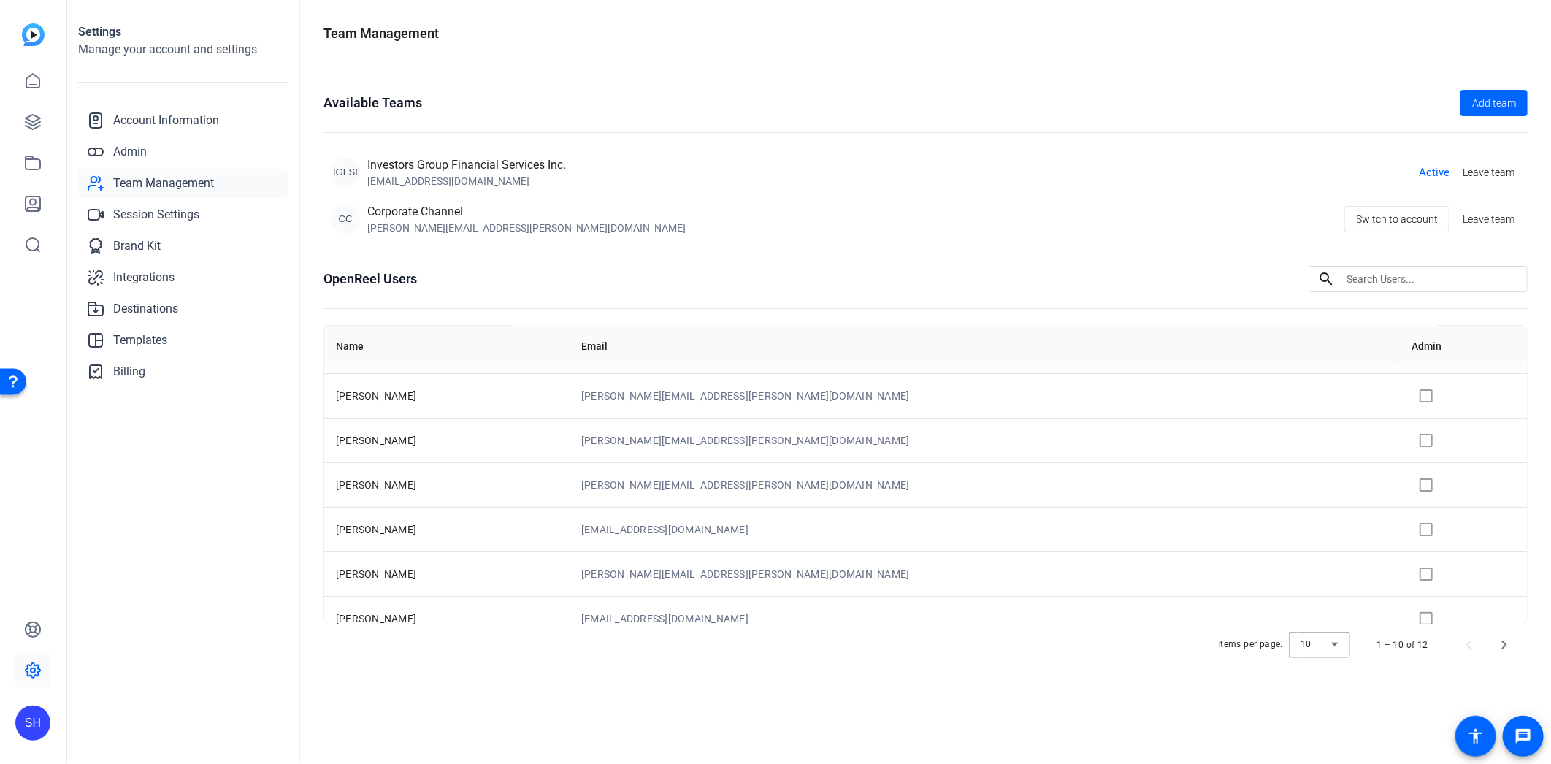
scroll to position [188, 0]
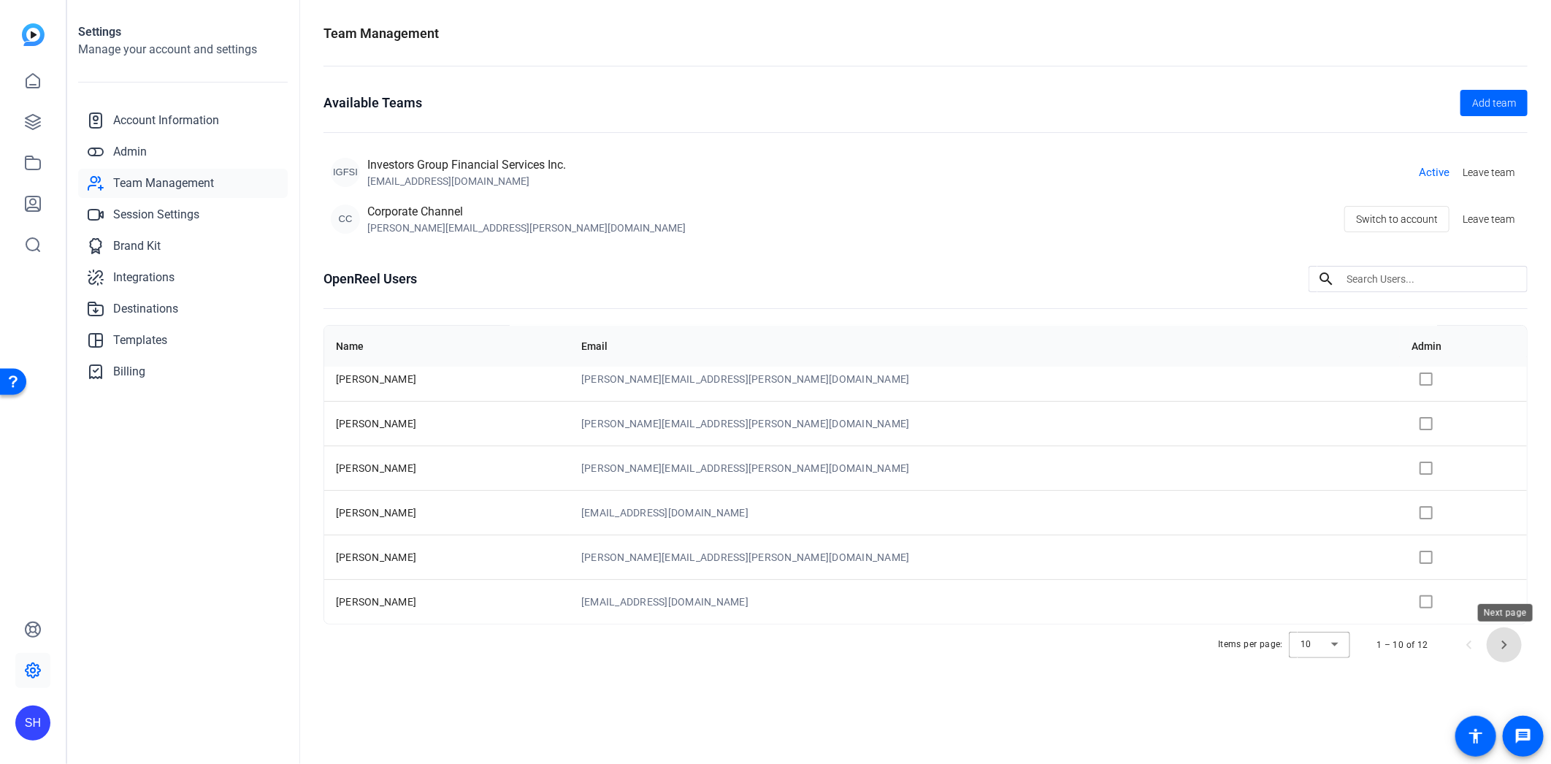
click at [1514, 648] on span "Next page" at bounding box center [1503, 644] width 35 height 35
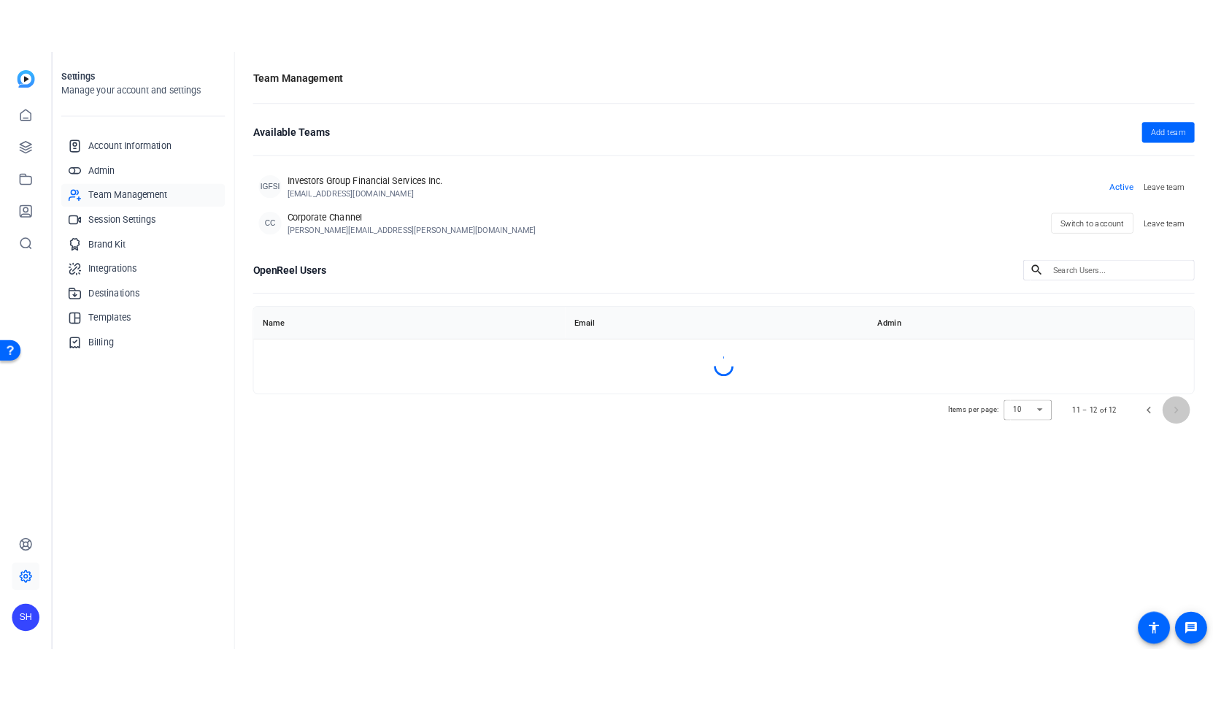
scroll to position [0, 0]
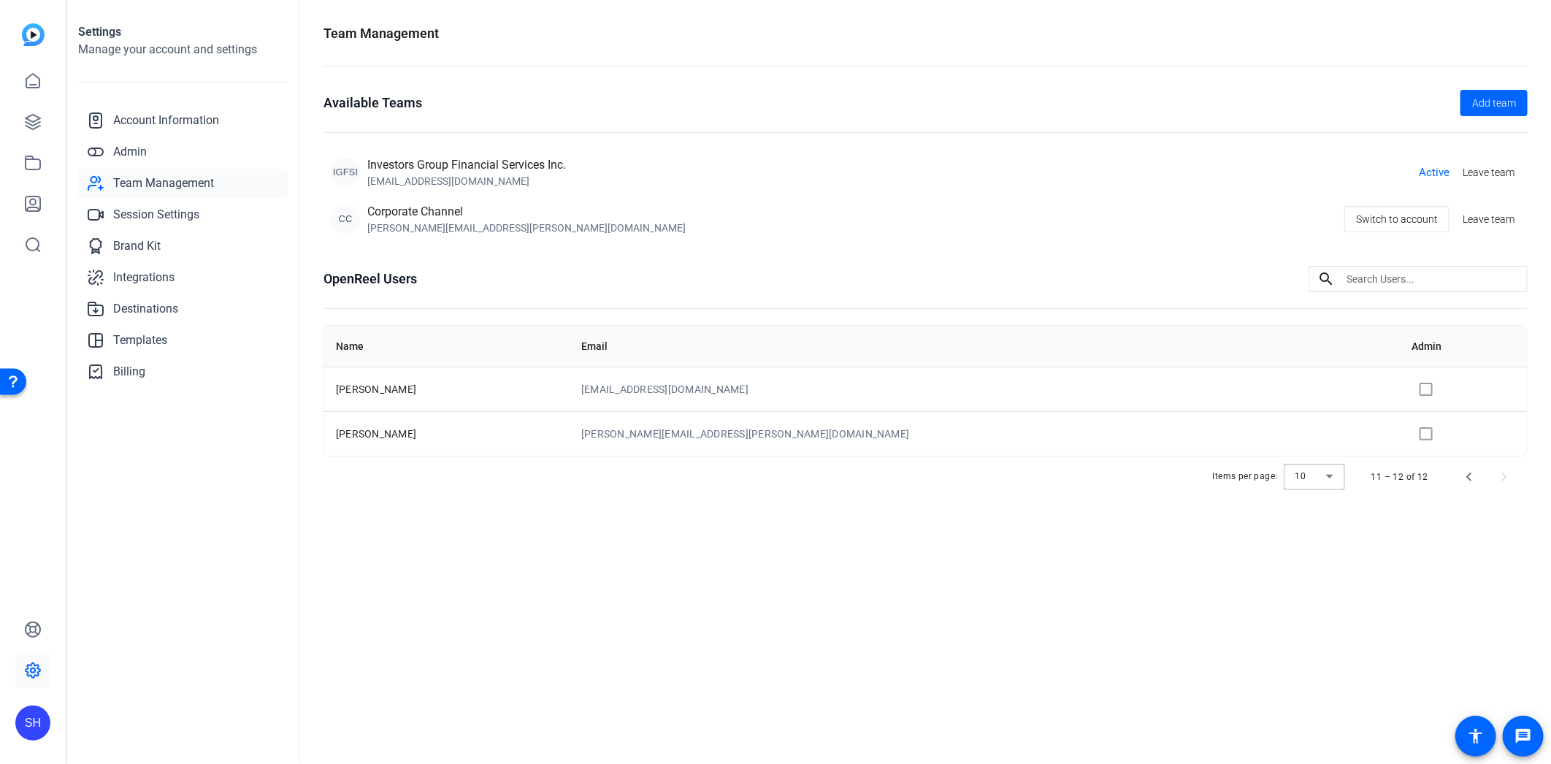
click at [506, 496] on div "Items per page: 10 11 – 12 of 12" at bounding box center [925, 476] width 1204 height 41
